Goal: Book appointment/travel/reservation

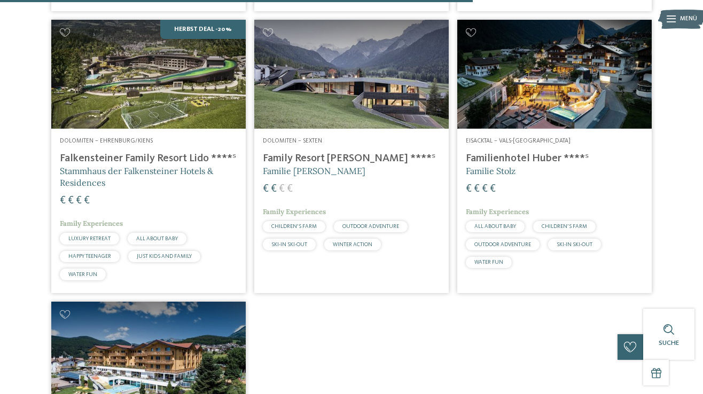
scroll to position [1369, 0]
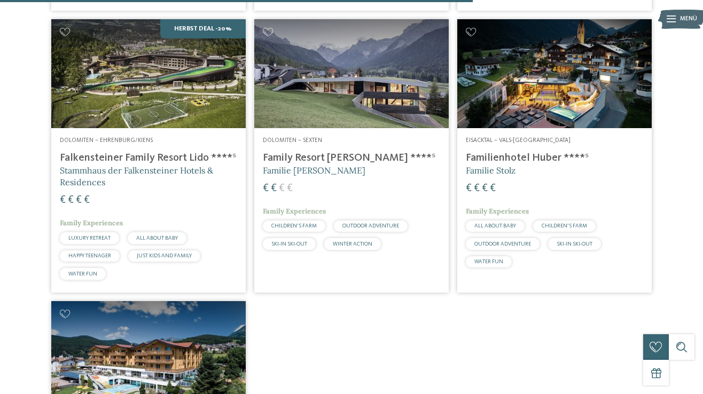
click at [116, 129] on img at bounding box center [148, 74] width 194 height 110
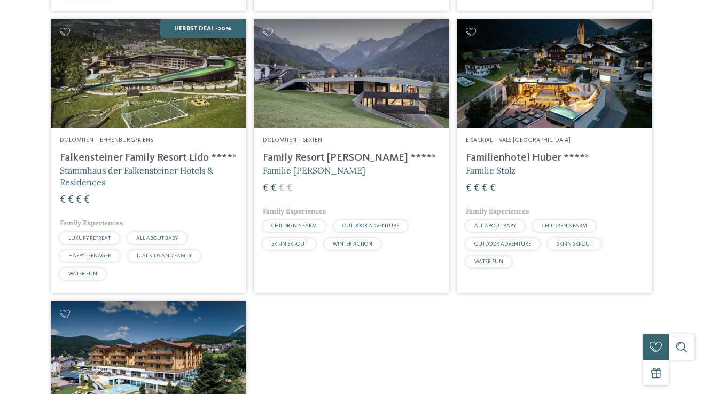
scroll to position [0, 0]
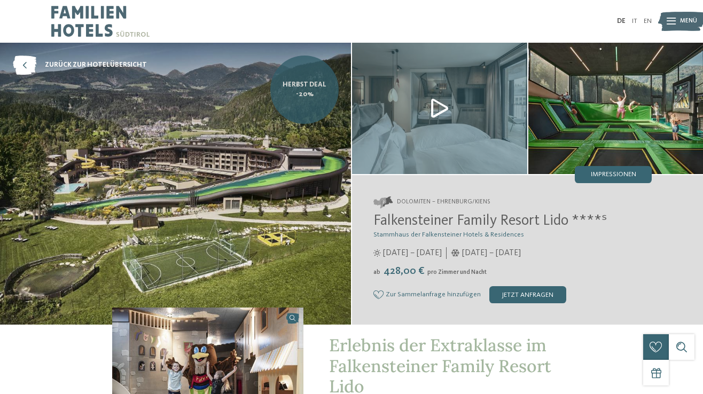
click at [312, 93] on span "Herbst Deal -20%" at bounding box center [305, 89] width 56 height 19
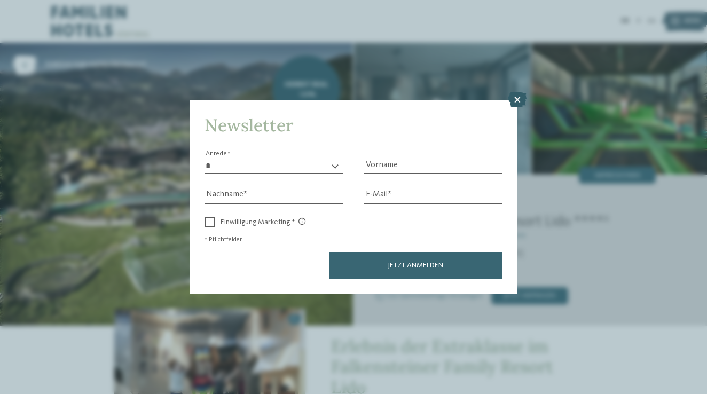
click at [515, 92] on icon at bounding box center [518, 99] width 18 height 15
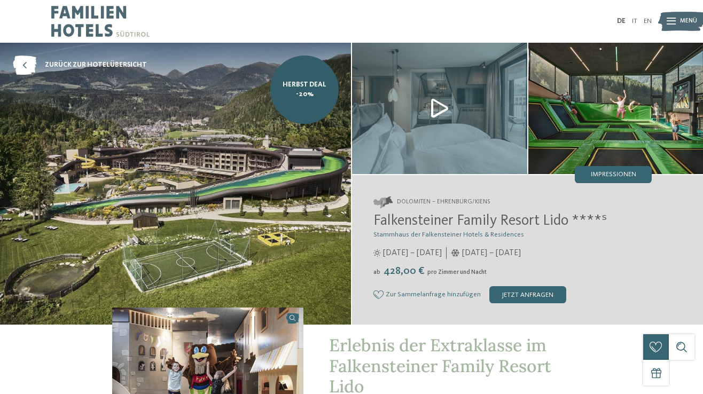
click at [435, 115] on img at bounding box center [439, 108] width 175 height 131
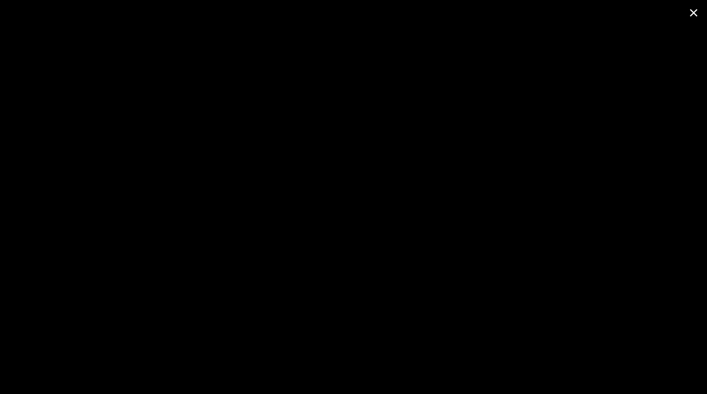
click at [695, 13] on span at bounding box center [694, 12] width 27 height 25
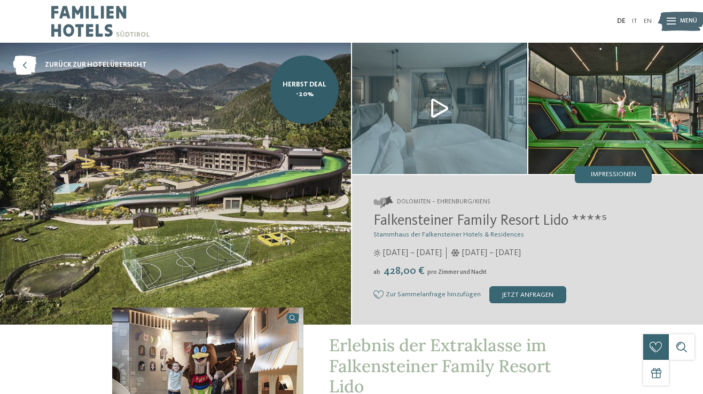
click at [676, 22] on img at bounding box center [681, 22] width 47 height 24
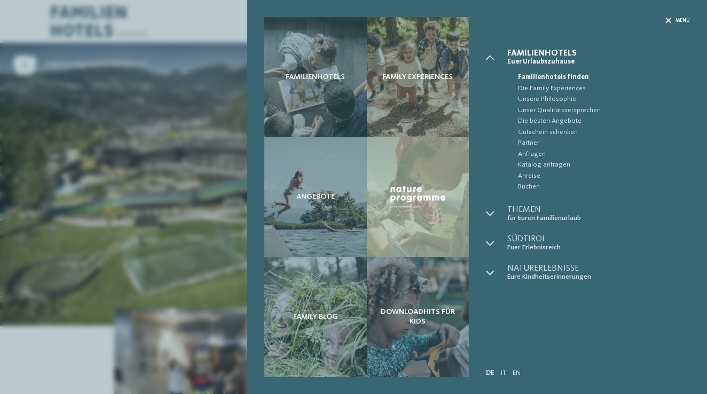
click at [671, 18] on icon at bounding box center [669, 21] width 6 height 6
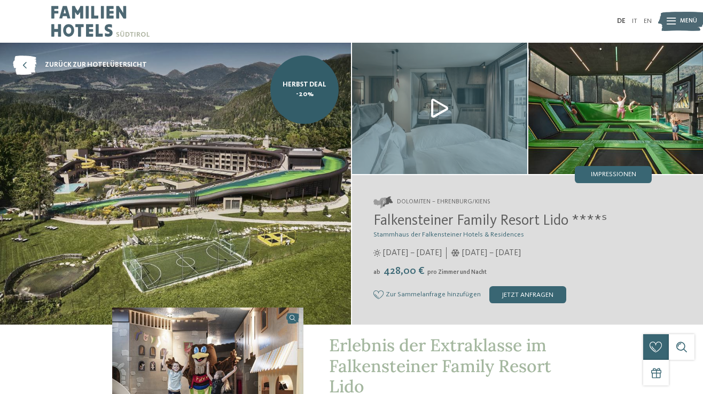
click at [473, 191] on div "Dolomiten – Ehrenburg/Kiens Falkensteiner Family Resort Lido ****ˢ Stammhaus de…" at bounding box center [527, 250] width 351 height 150
click at [304, 79] on link "Herbst Deal -20%" at bounding box center [304, 90] width 68 height 68
